Goal: Task Accomplishment & Management: Manage account settings

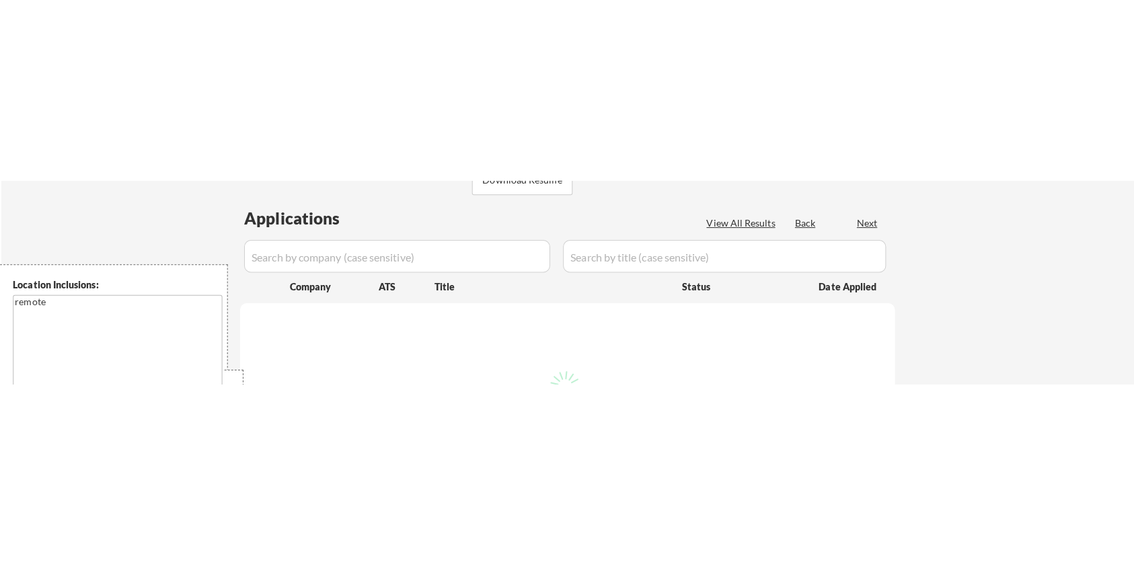
scroll to position [269, 0]
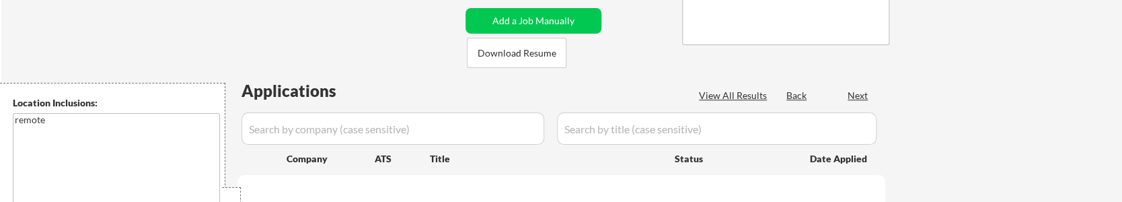
select select ""pending""
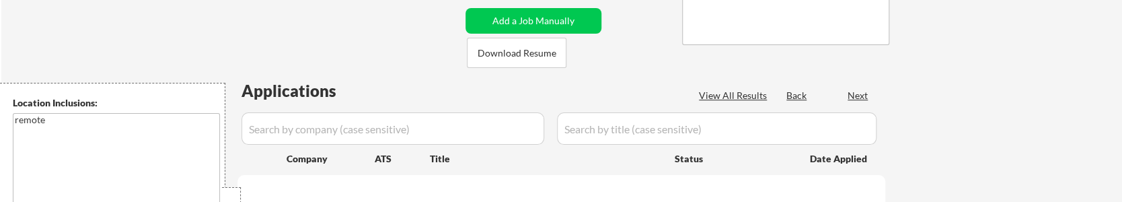
select select ""pending""
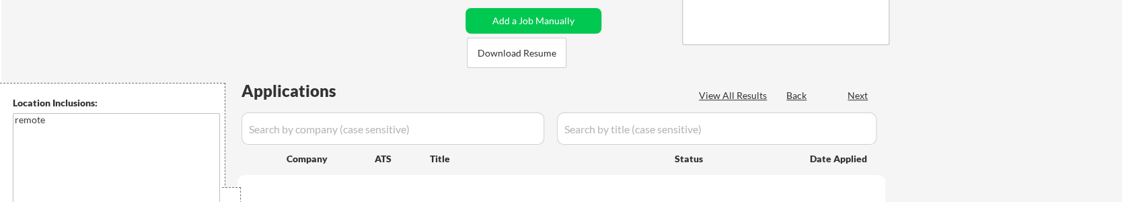
select select ""pending""
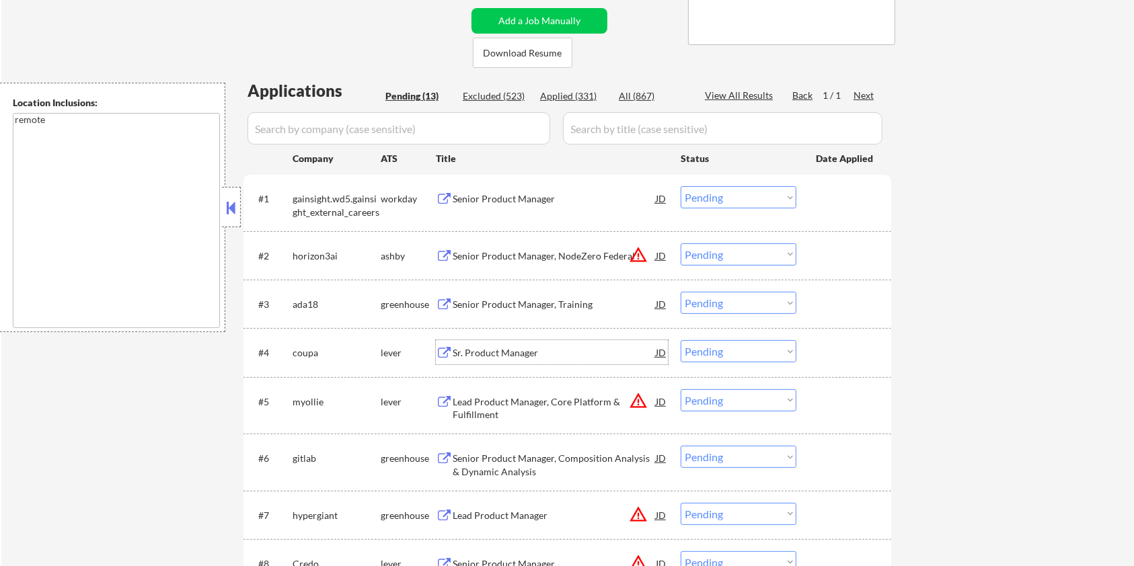
click at [468, 201] on div "Sr. Product Manager" at bounding box center [554, 352] width 203 height 13
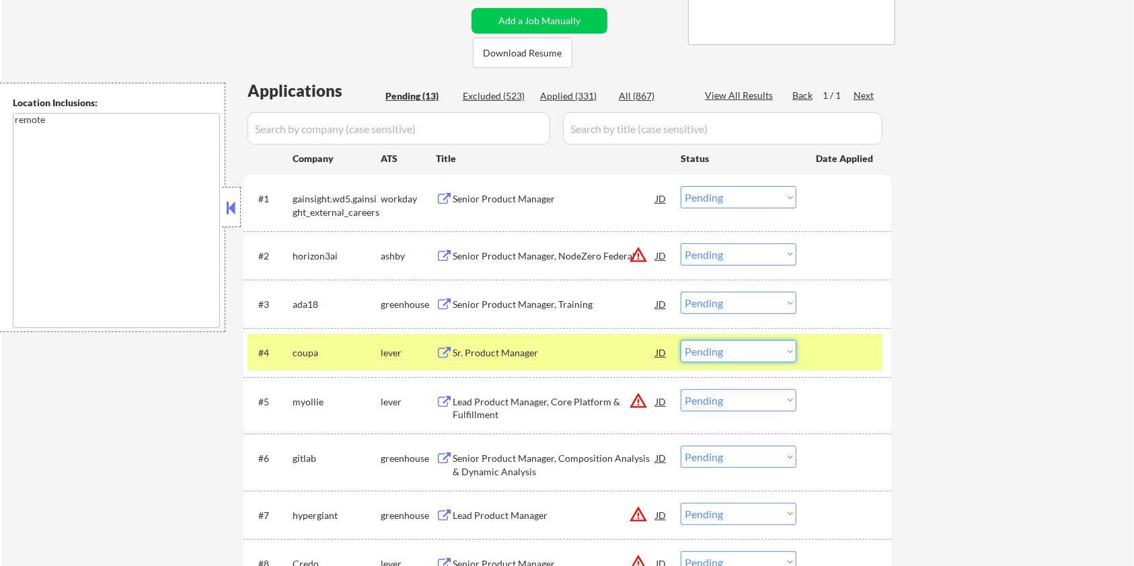
click at [707, 201] on select "Choose an option... Pending Applied Excluded (Questions) Excluded (Expired) Exc…" at bounding box center [739, 351] width 116 height 22
click at [681, 201] on select "Choose an option... Pending Applied Excluded (Questions) Excluded (Expired) Exc…" at bounding box center [739, 351] width 116 height 22
select select ""pending""
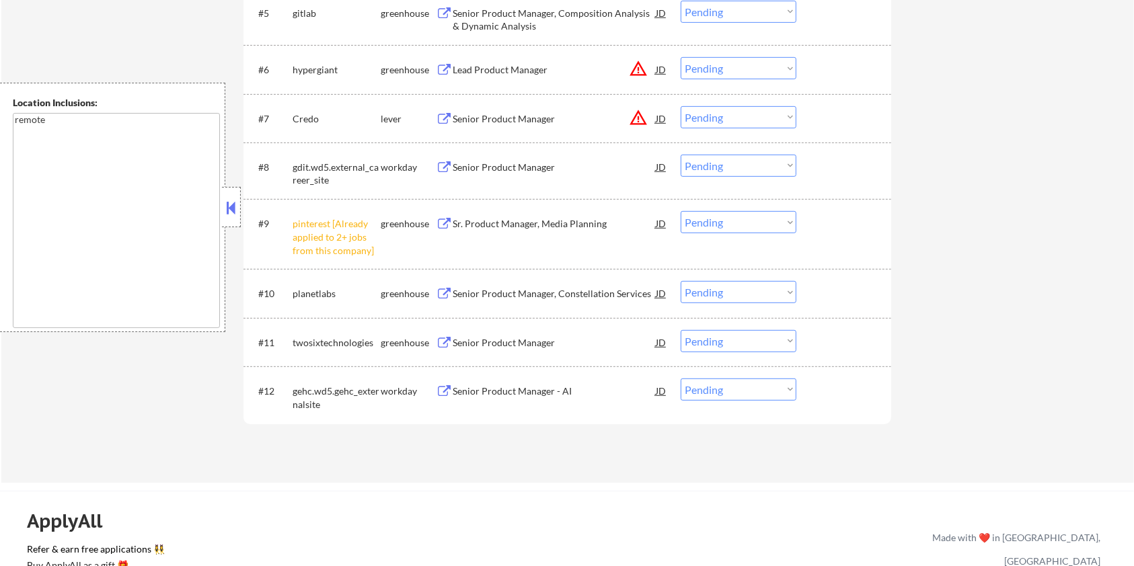
scroll to position [717, 0]
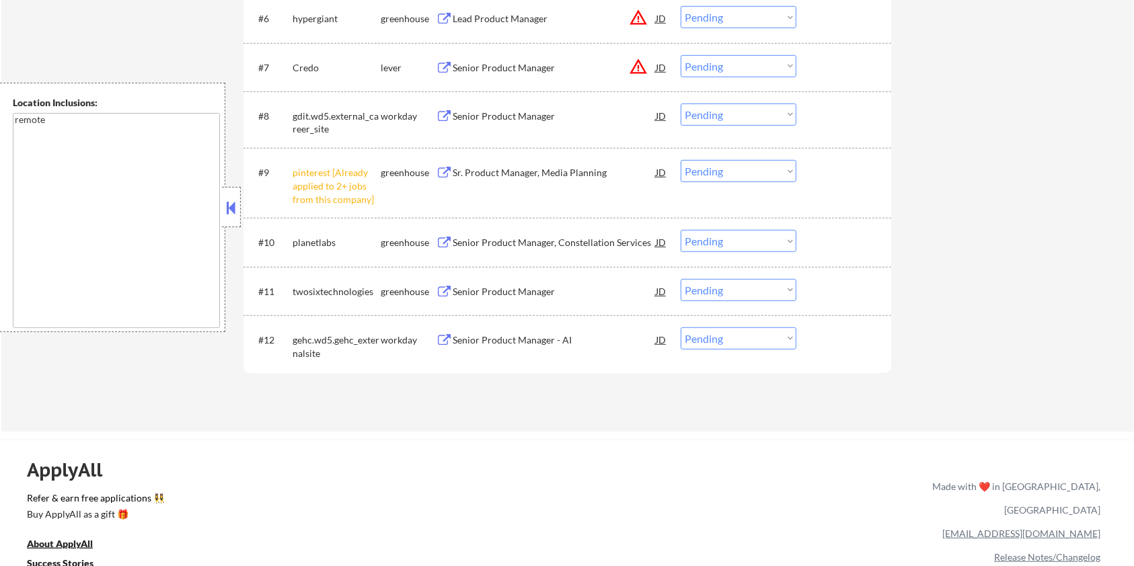
click at [476, 201] on div "Senior Product Manager, Constellation Services" at bounding box center [554, 242] width 203 height 13
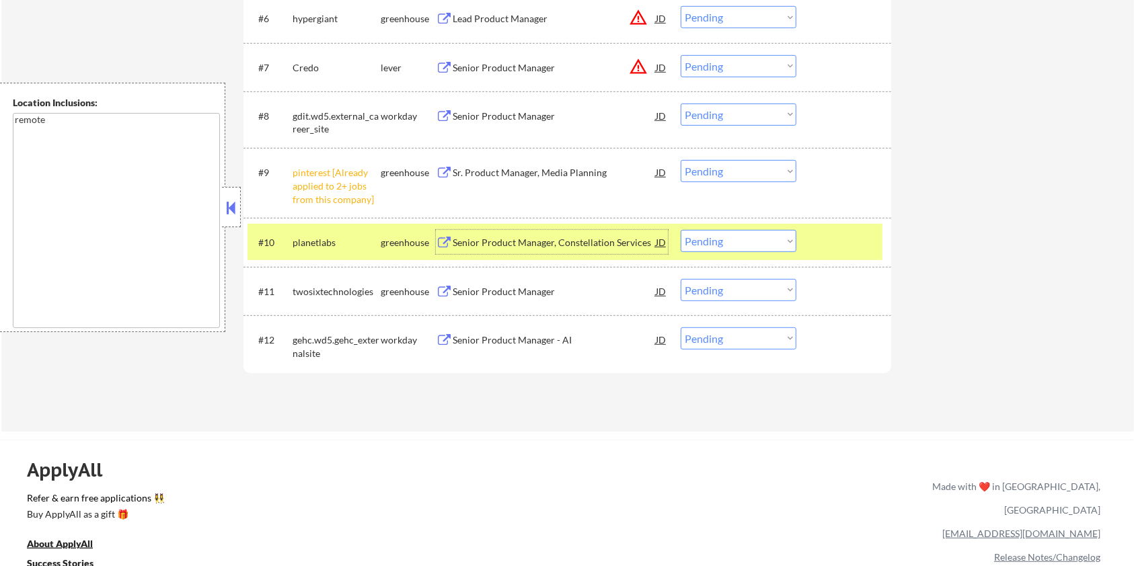
click at [707, 201] on select "Choose an option... Pending Applied Excluded (Questions) Excluded (Expired) Exc…" at bounding box center [739, 241] width 116 height 22
click at [681, 201] on select "Choose an option... Pending Applied Excluded (Questions) Excluded (Expired) Exc…" at bounding box center [739, 241] width 116 height 22
select select ""pending""
